Goal: Connect with others: Connect with others

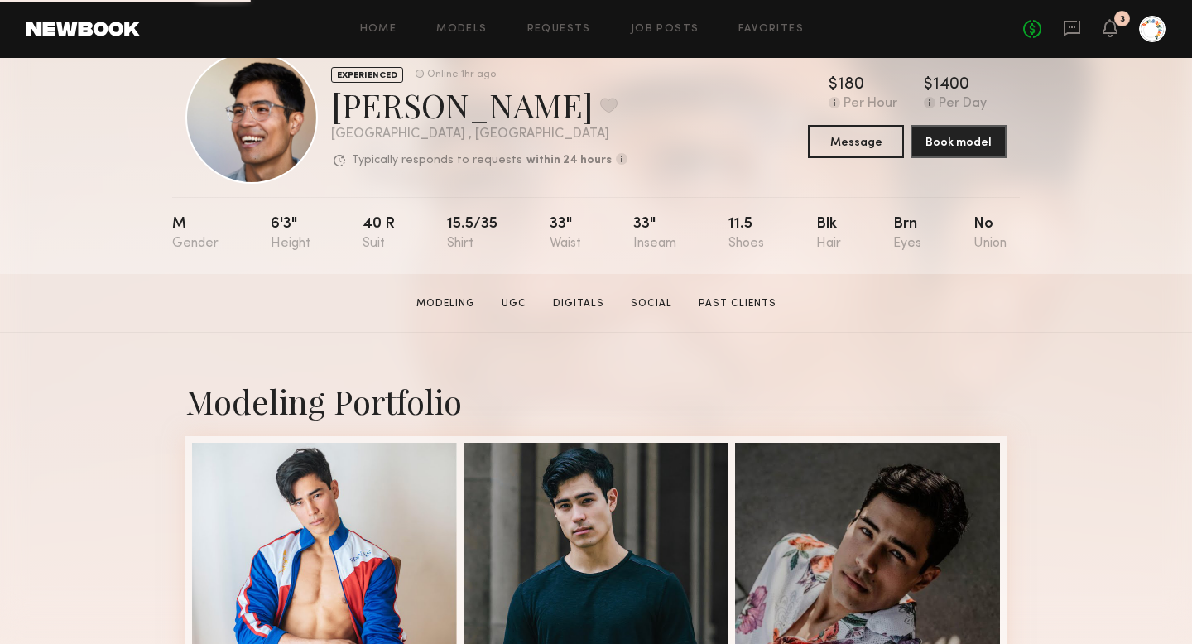
scroll to position [65, 0]
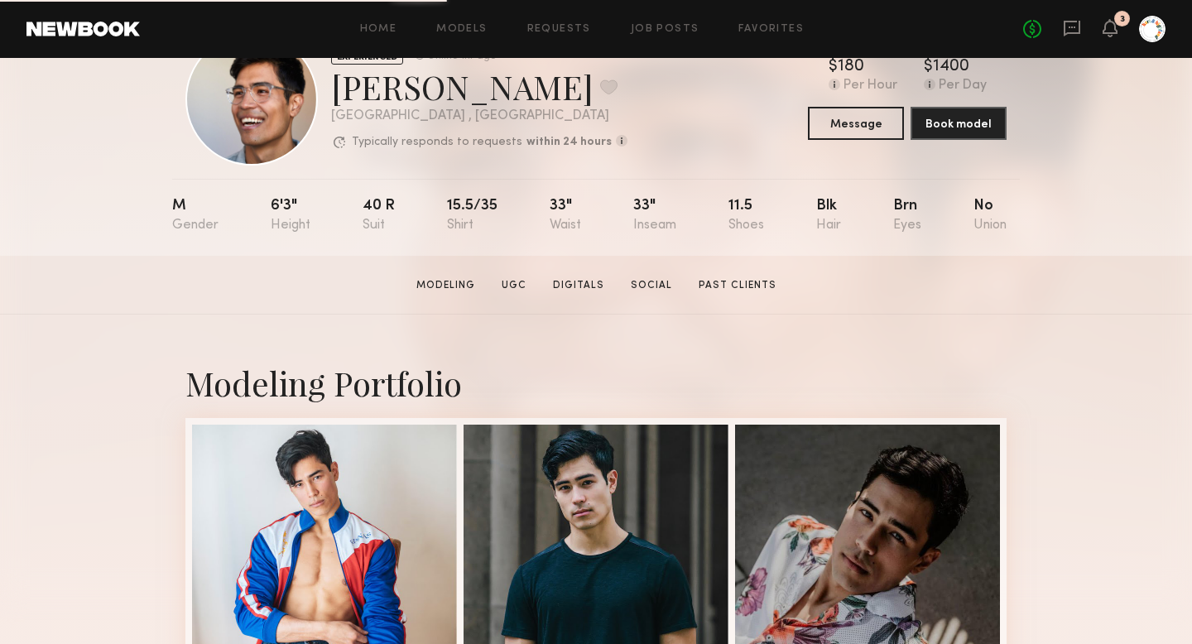
click at [860, 141] on div "EXPERIENCED Online 1hr ago Chase M. Favorite Los Angeles , CA Typically respond…" at bounding box center [595, 99] width 821 height 132
click at [858, 135] on button "Message" at bounding box center [856, 122] width 96 height 33
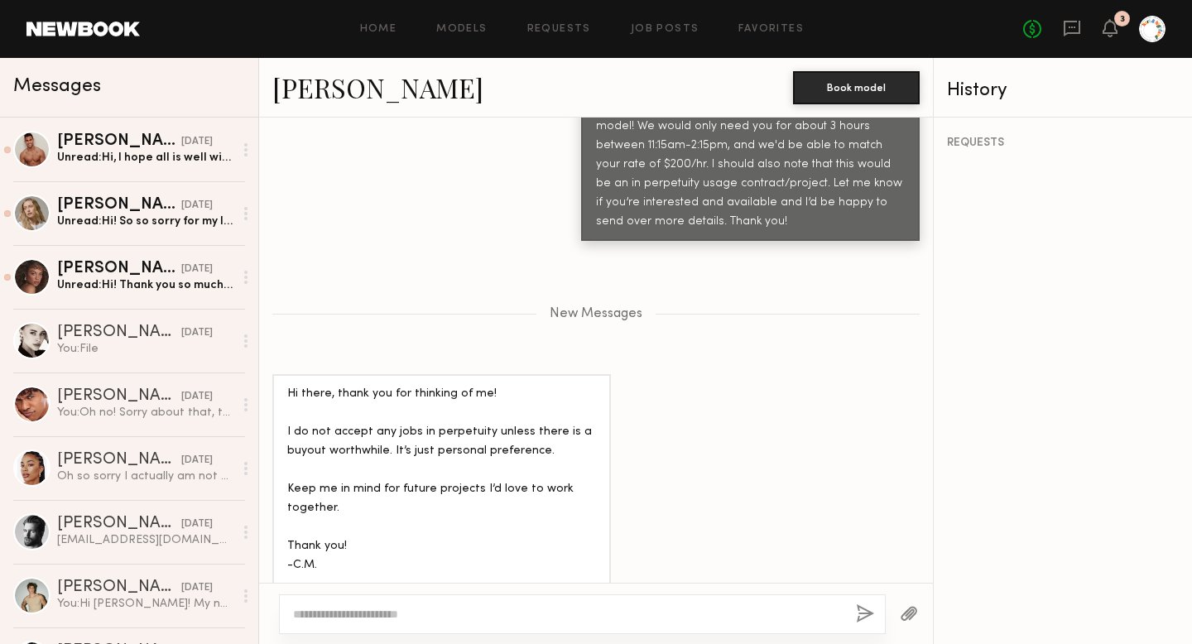
scroll to position [769, 0]
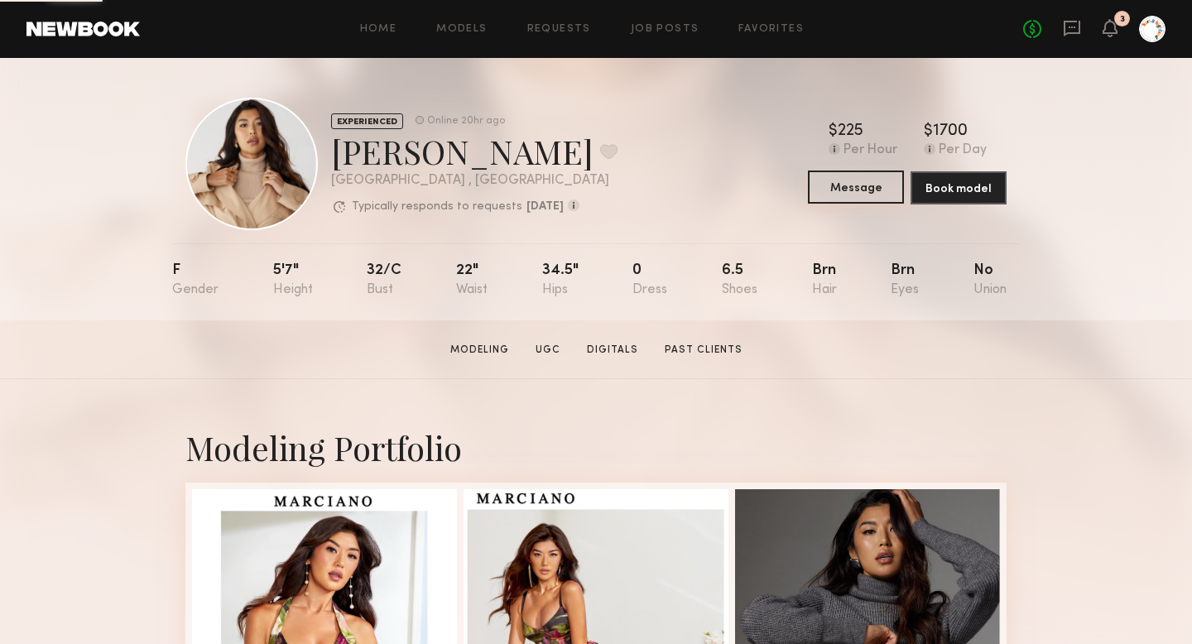
click at [857, 184] on button "Message" at bounding box center [856, 186] width 96 height 33
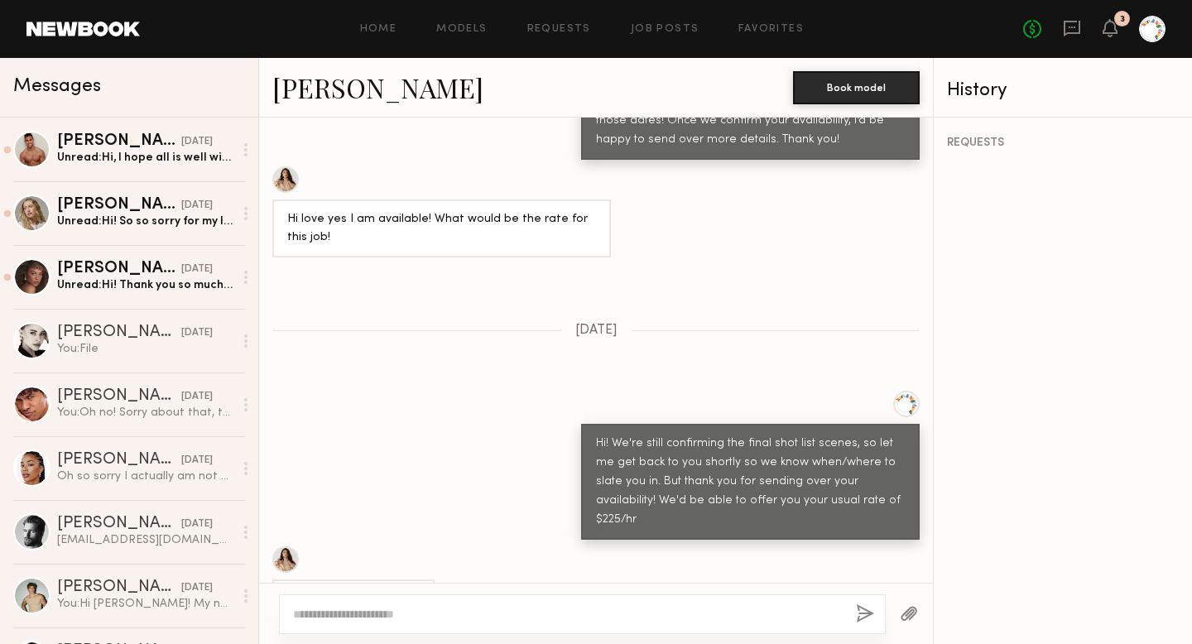
scroll to position [844, 0]
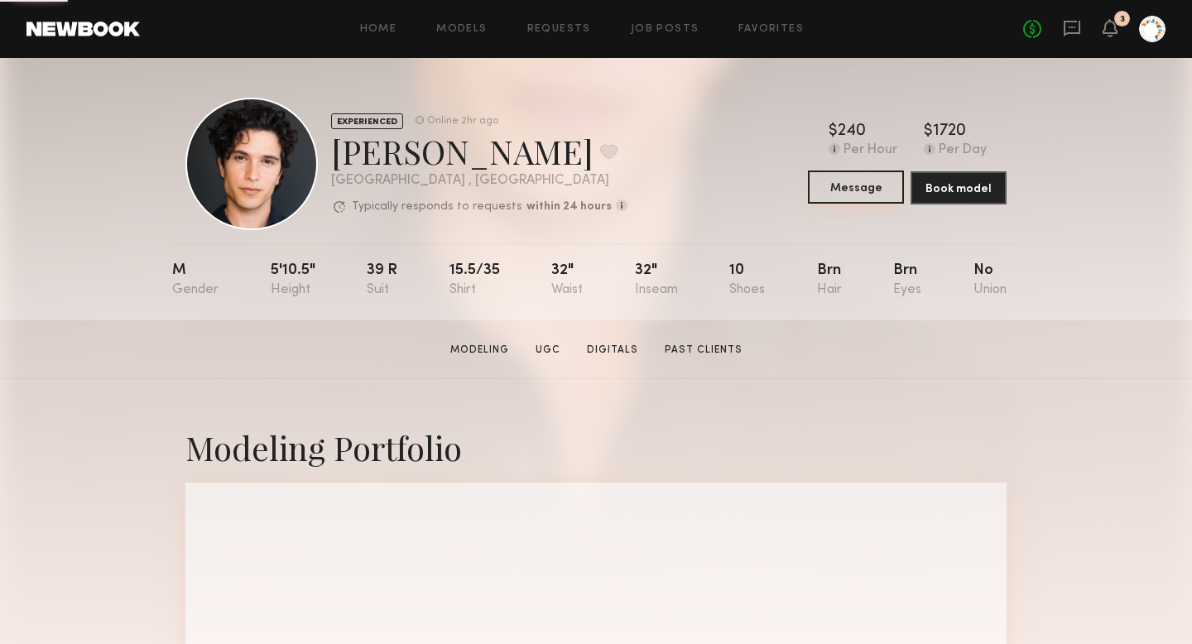
click at [846, 182] on button "Message" at bounding box center [856, 186] width 96 height 33
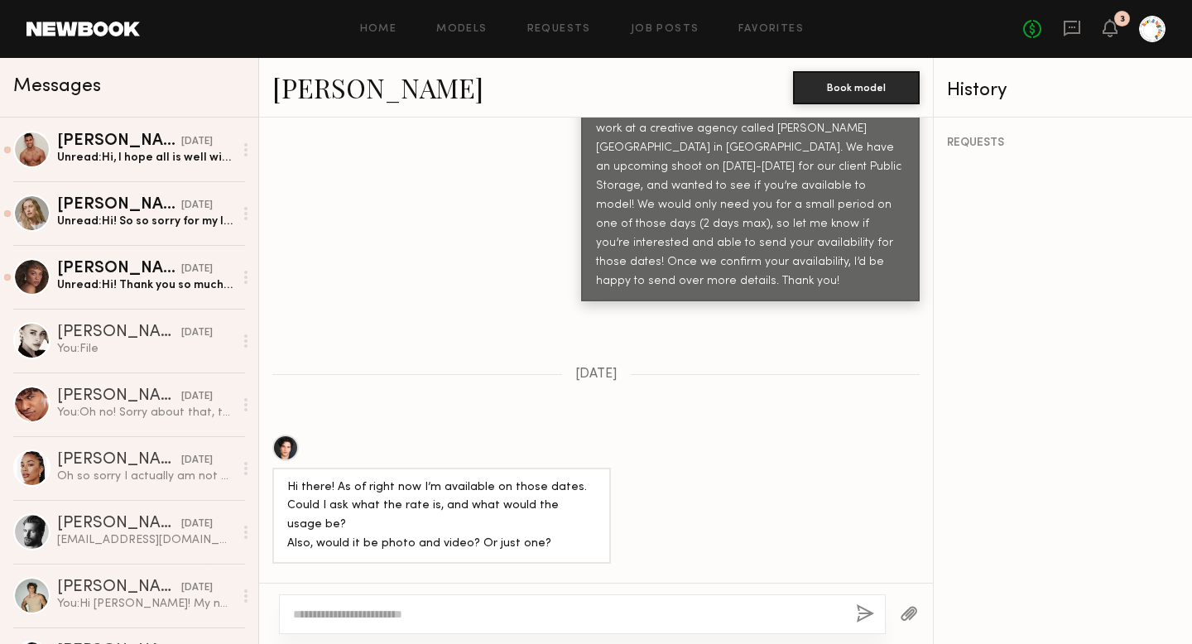
scroll to position [701, 0]
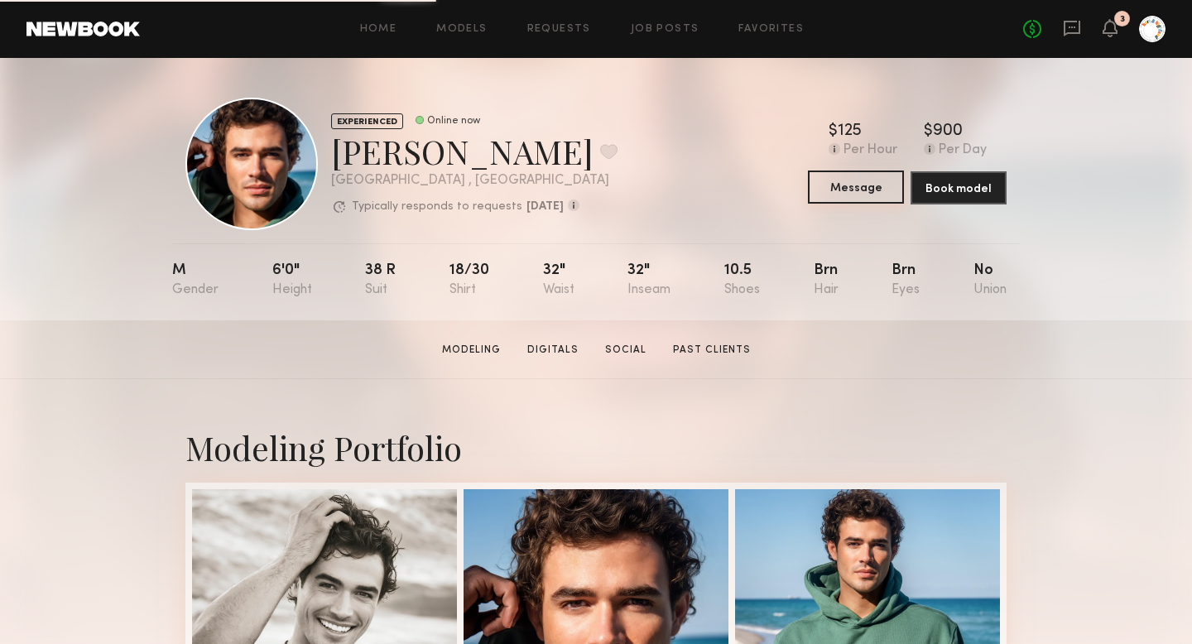
click at [818, 185] on button "Message" at bounding box center [856, 186] width 96 height 33
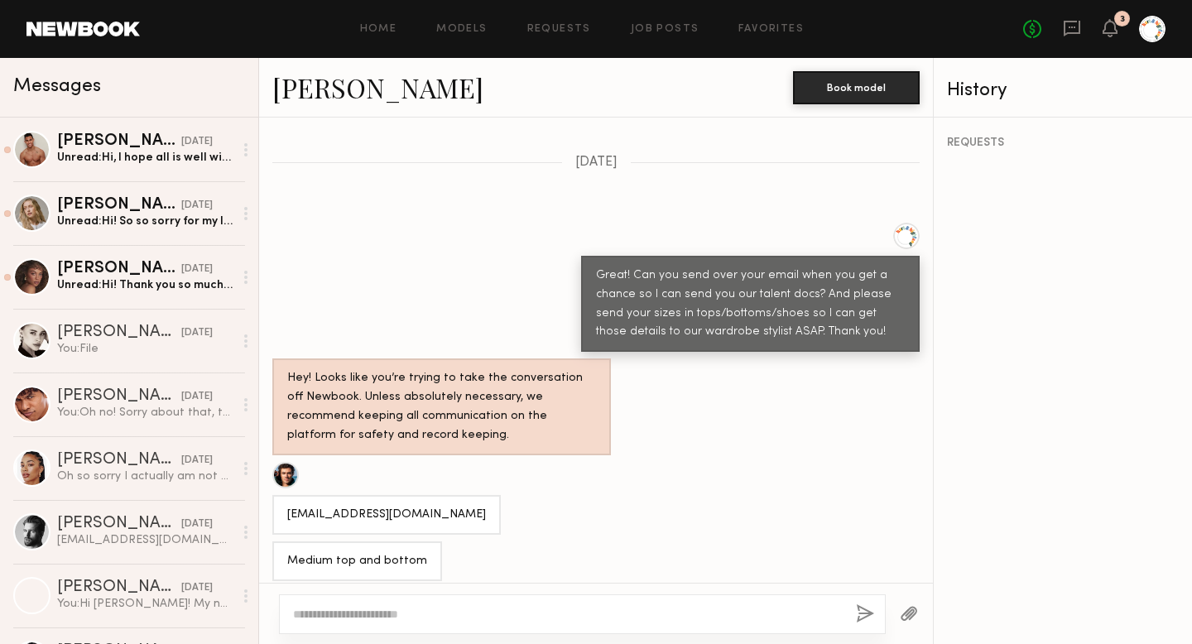
scroll to position [752, 0]
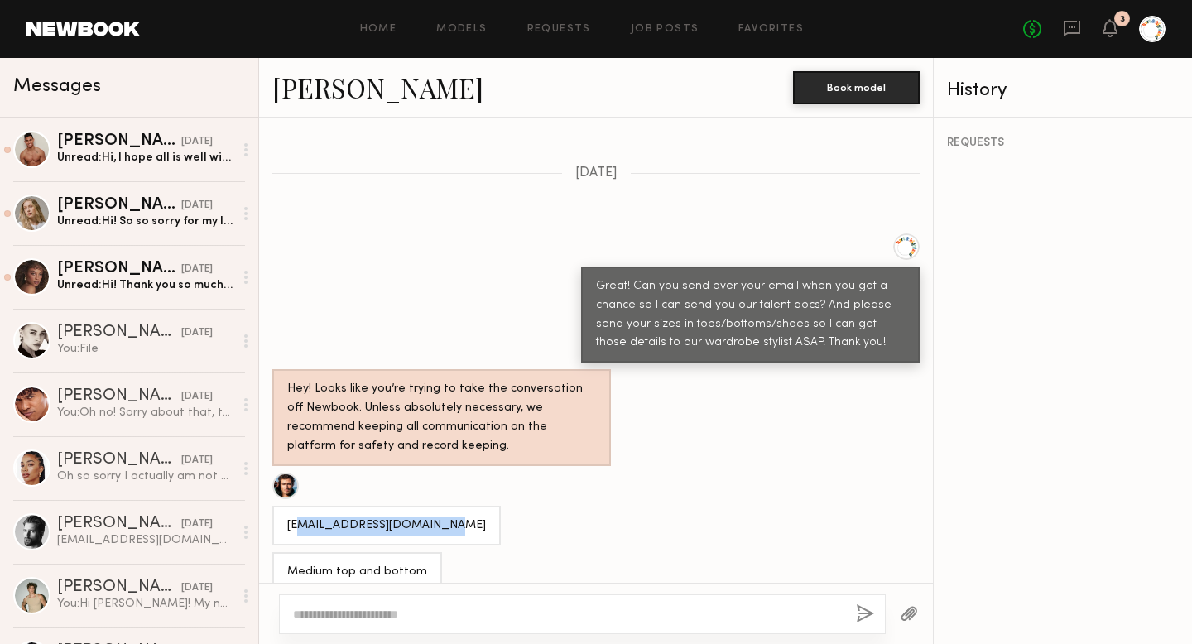
drag, startPoint x: 450, startPoint y: 521, endPoint x: 300, endPoint y: 531, distance: 151.0
click at [300, 531] on div "[EMAIL_ADDRESS][DOMAIN_NAME]" at bounding box center [386, 526] width 228 height 40
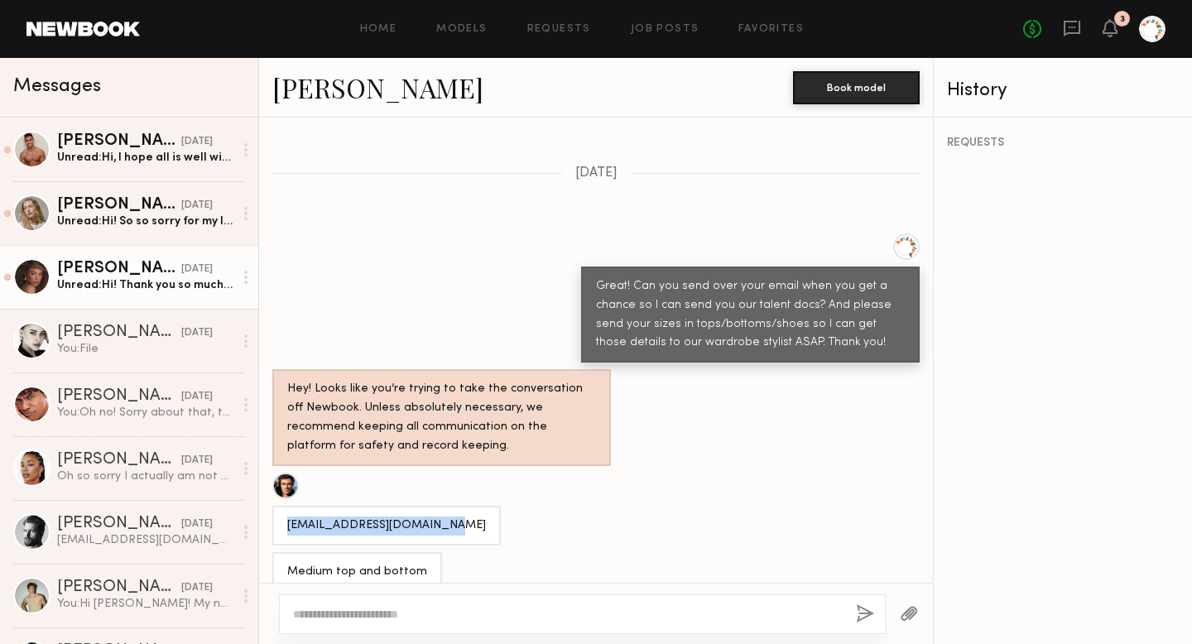
copy div "[EMAIL_ADDRESS][DOMAIN_NAME]"
